Goal: Information Seeking & Learning: Learn about a topic

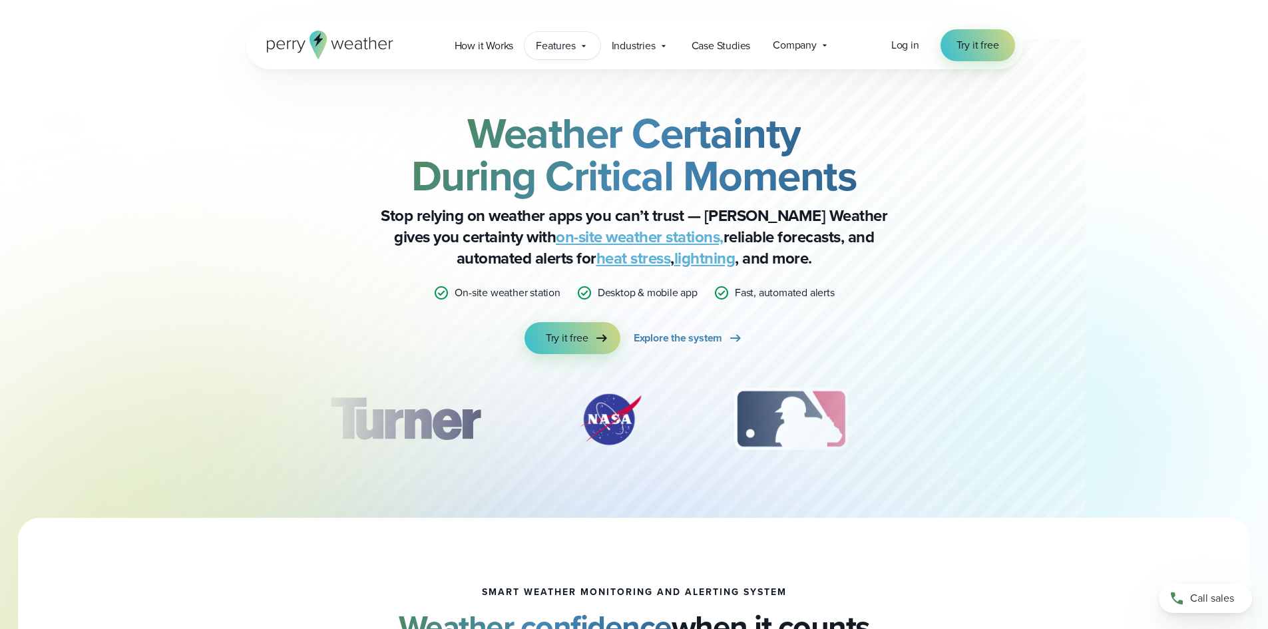
click at [567, 44] on span "Features" at bounding box center [555, 46] width 39 height 16
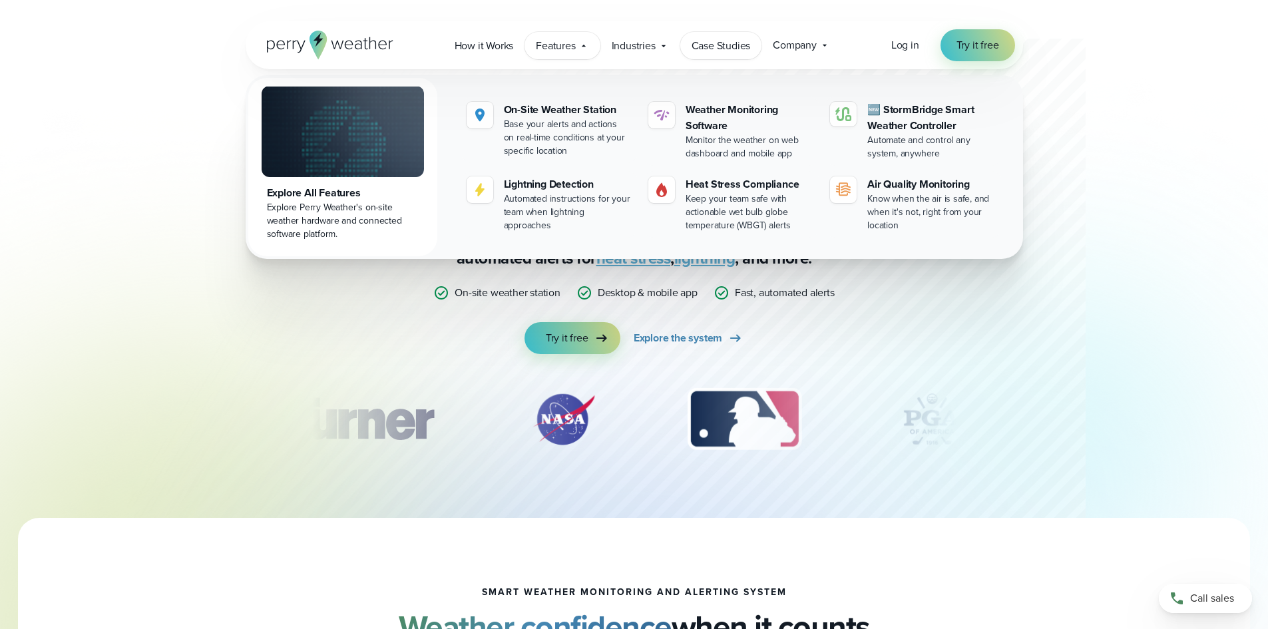
click at [725, 45] on span "Case Studies" at bounding box center [721, 46] width 59 height 16
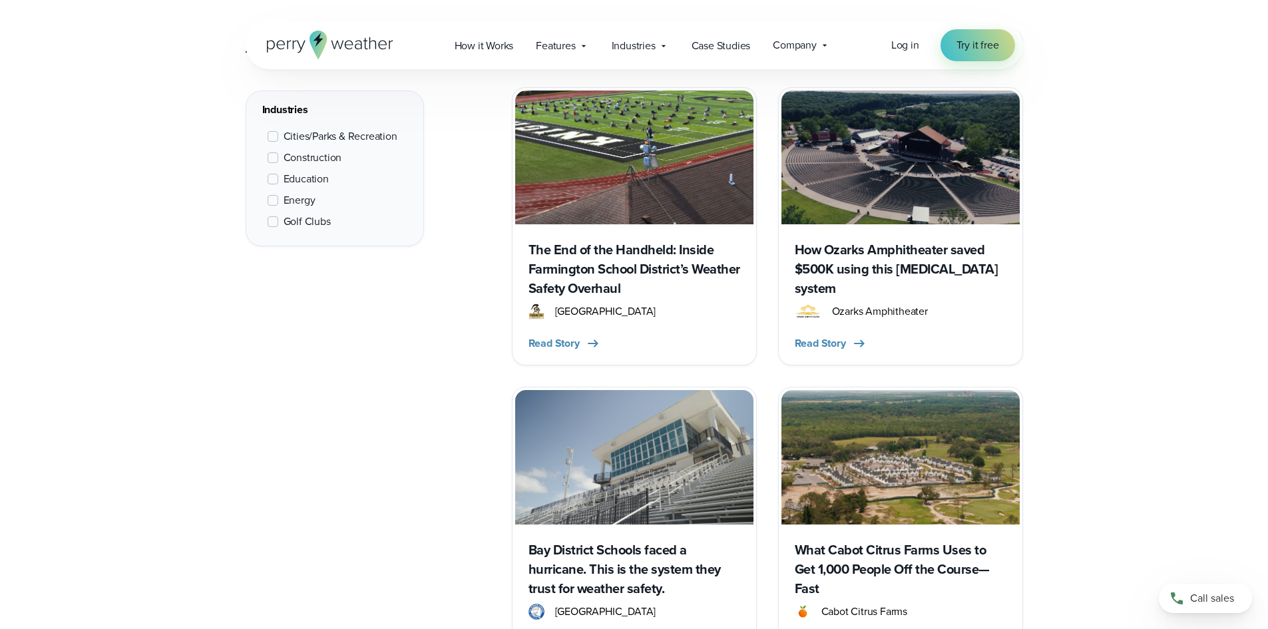
scroll to position [666, 0]
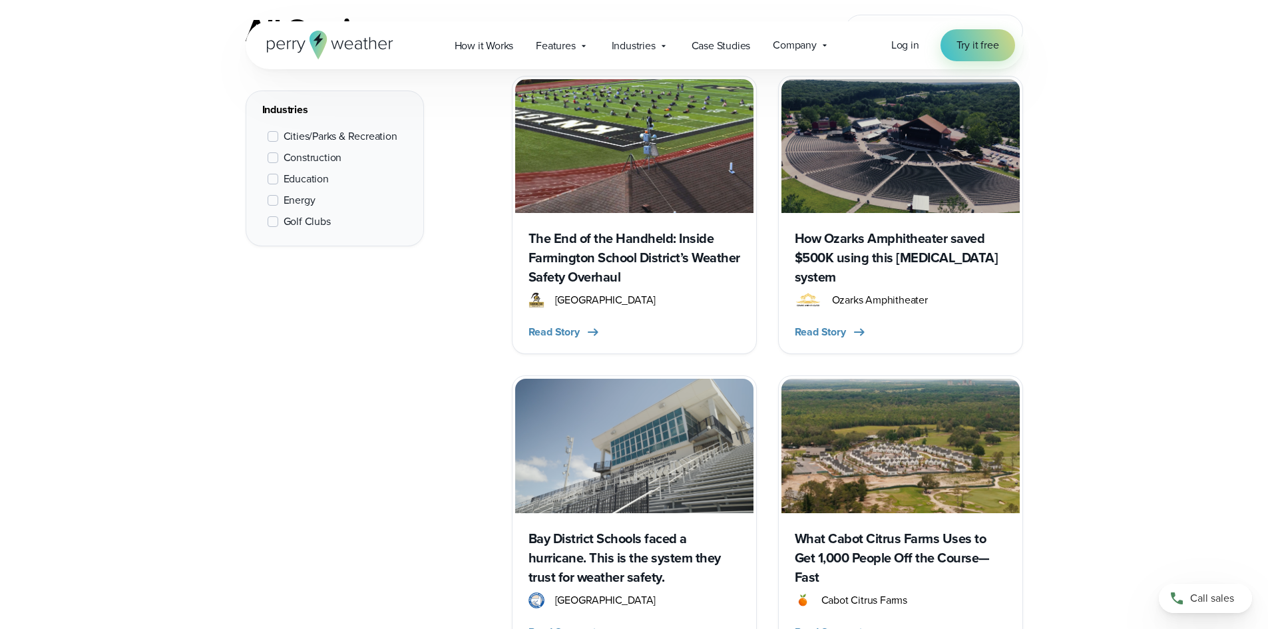
scroll to position [599, 0]
